Goal: Find contact information: Find contact information

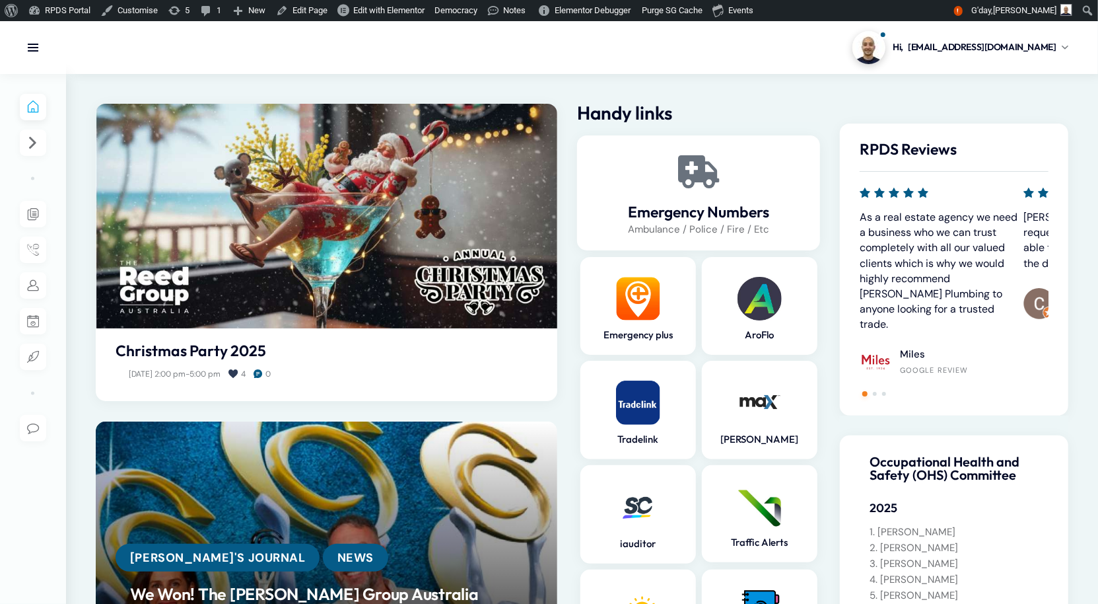
click at [37, 36] on div at bounding box center [99, 47] width 198 height 53
click at [37, 49] on link at bounding box center [33, 48] width 12 height 12
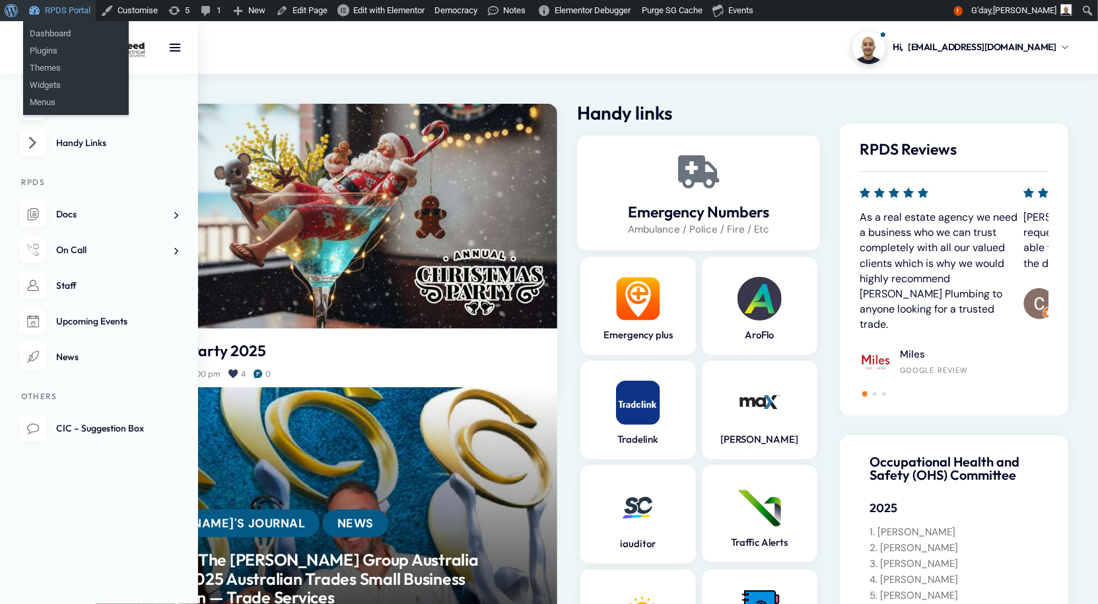
click at [15, 8] on span "Toolbar" at bounding box center [10, 9] width 10 height 18
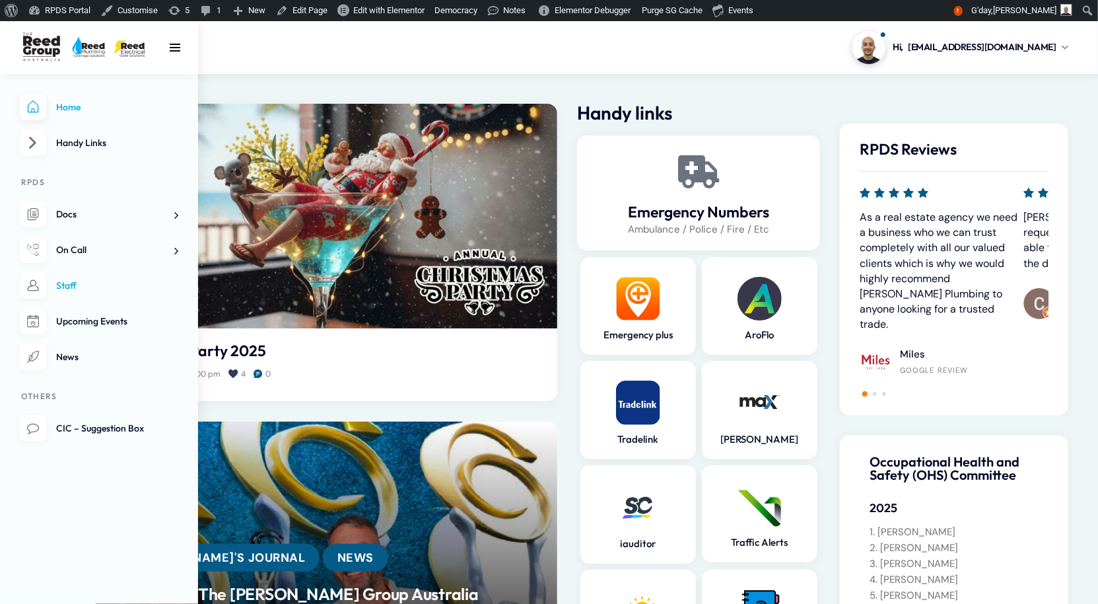
click at [71, 291] on span "Staff" at bounding box center [66, 285] width 20 height 12
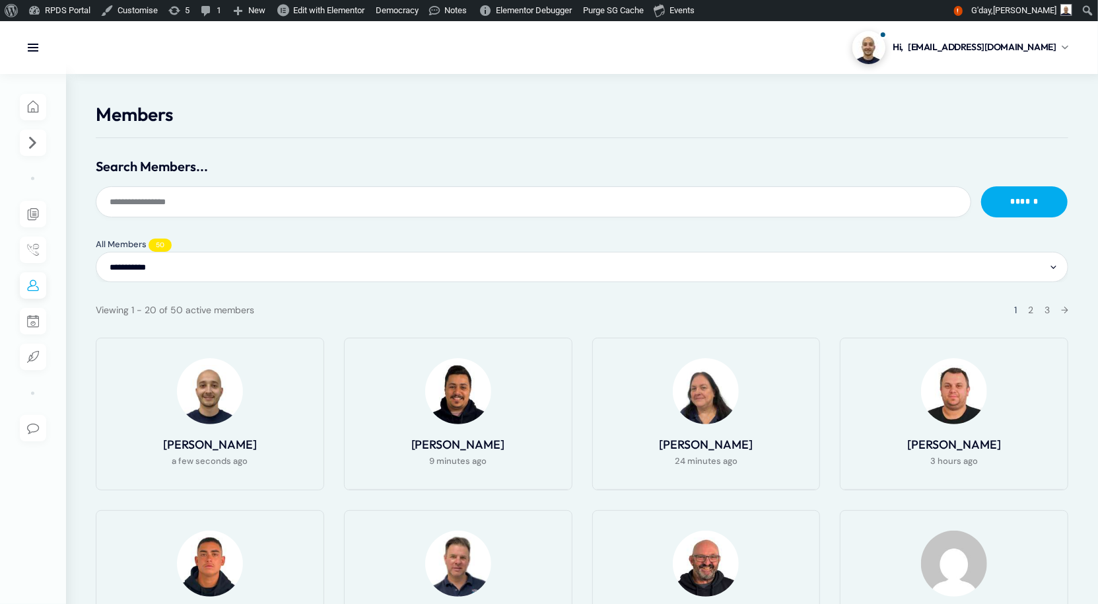
click at [263, 282] on select "**********" at bounding box center [582, 267] width 973 height 30
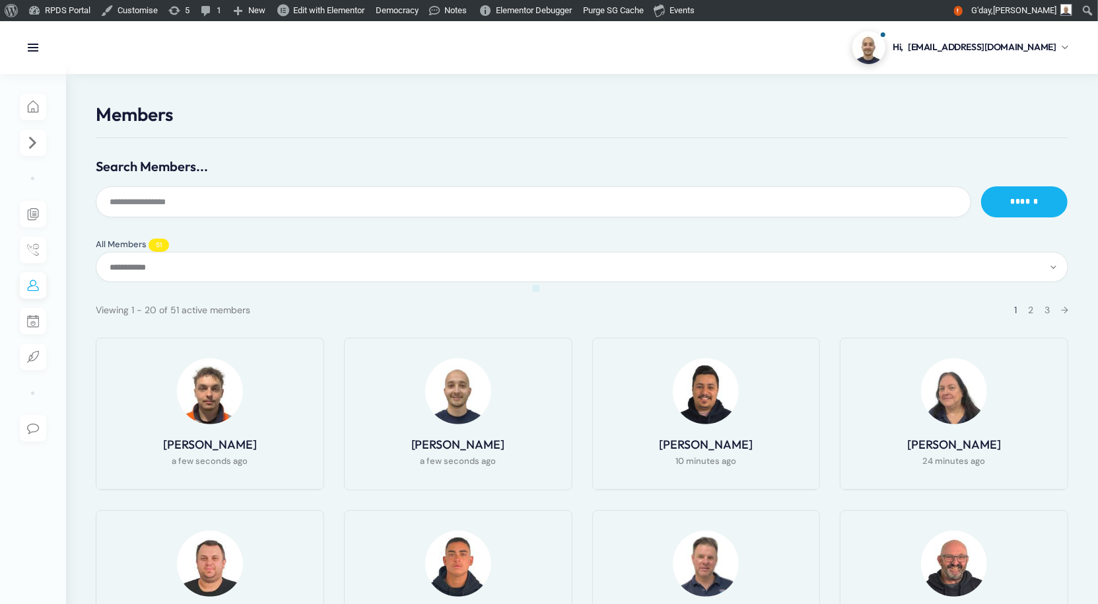
click at [223, 481] on div at bounding box center [549, 302] width 1098 height 604
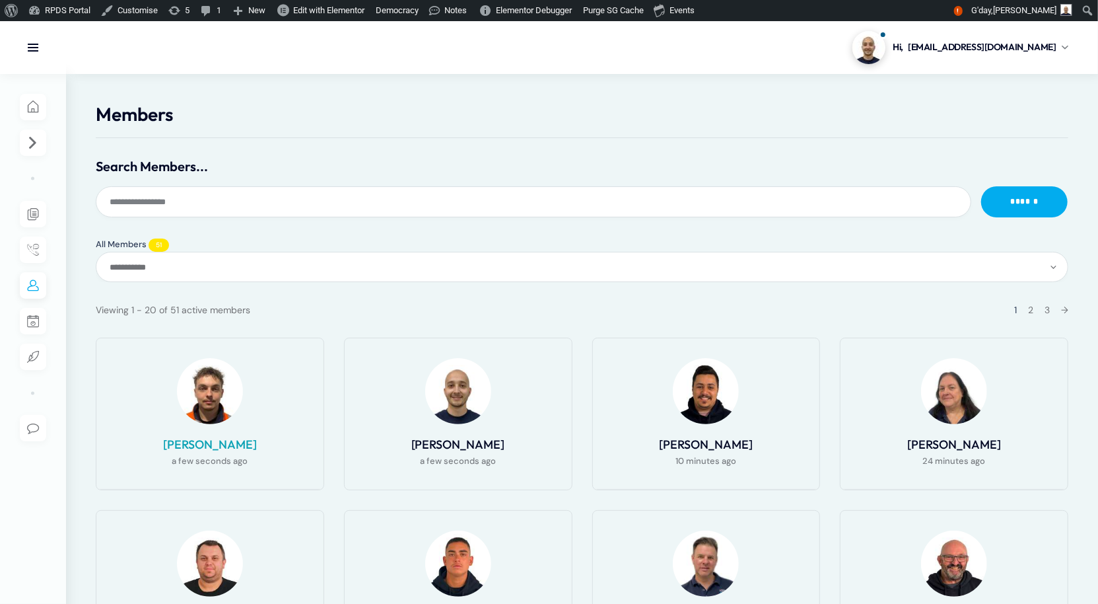
click at [237, 452] on link "[PERSON_NAME]" at bounding box center [210, 444] width 94 height 15
